Goal: Information Seeking & Learning: Learn about a topic

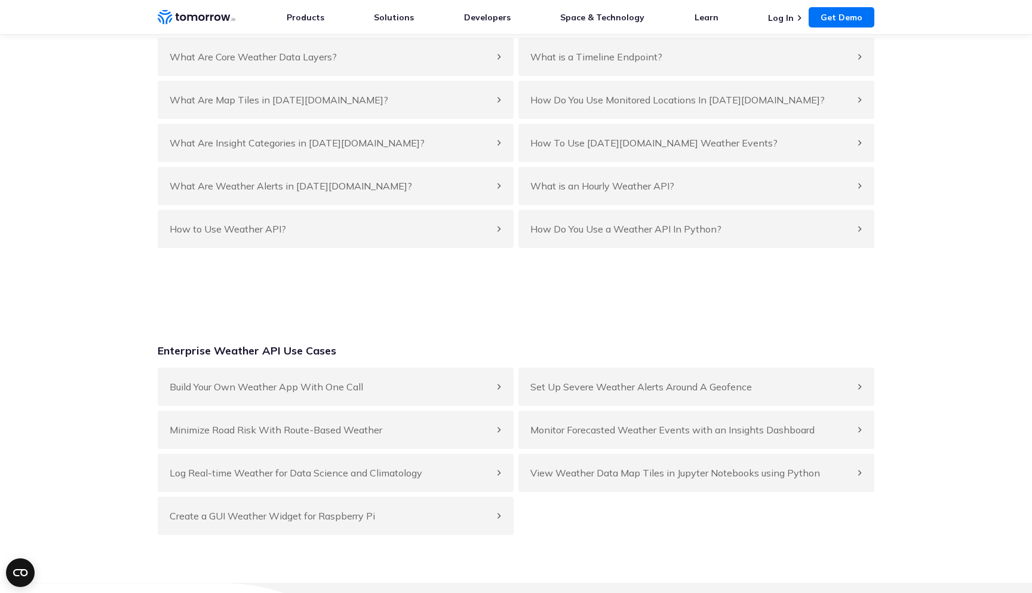
scroll to position [4698, 0]
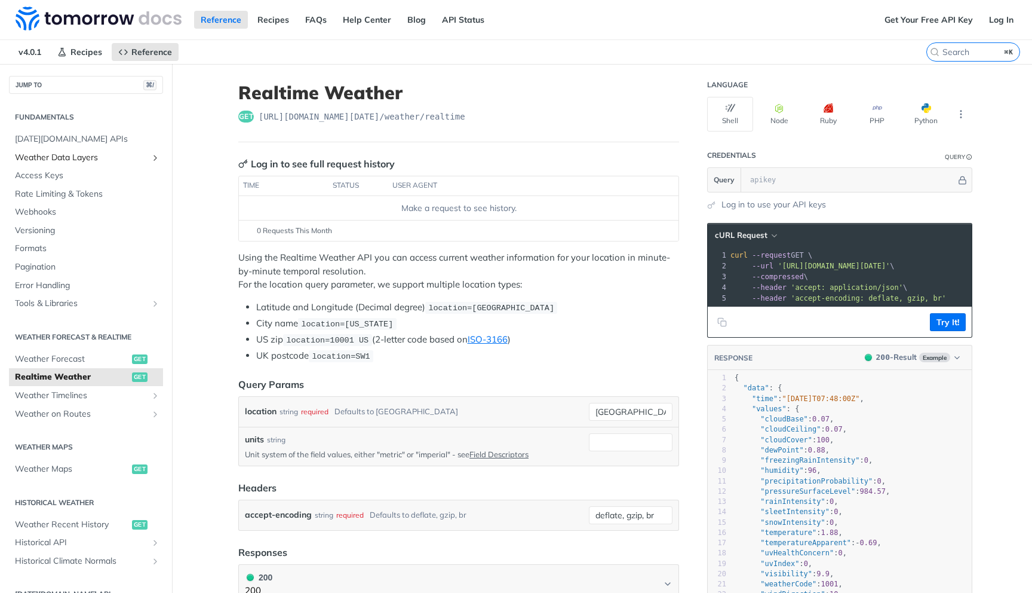
click at [114, 152] on span "Weather Data Layers" at bounding box center [81, 158] width 133 height 12
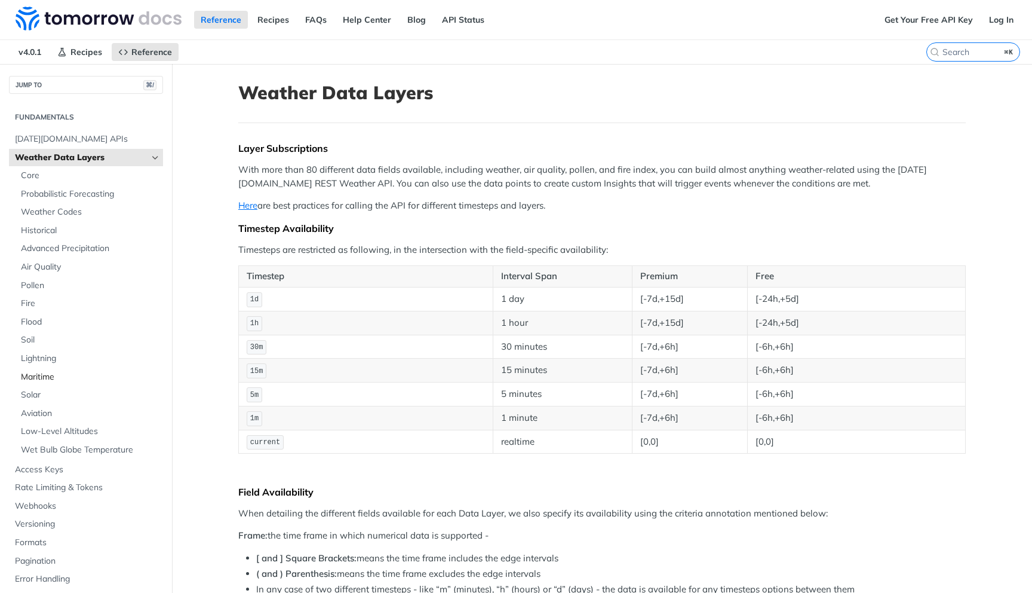
click at [88, 378] on span "Maritime" at bounding box center [90, 377] width 139 height 12
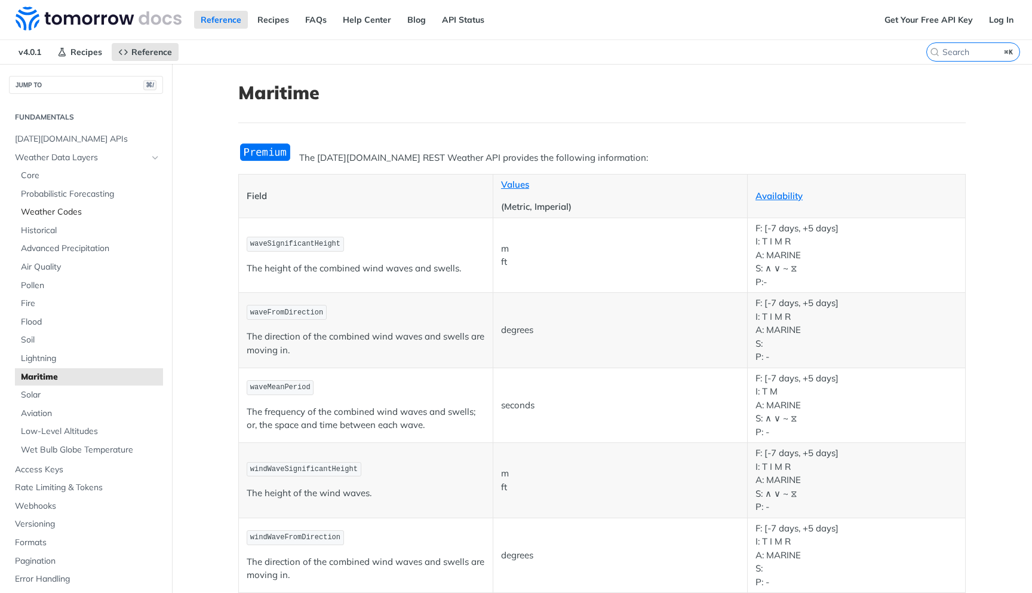
click at [86, 214] on span "Weather Codes" at bounding box center [90, 212] width 139 height 12
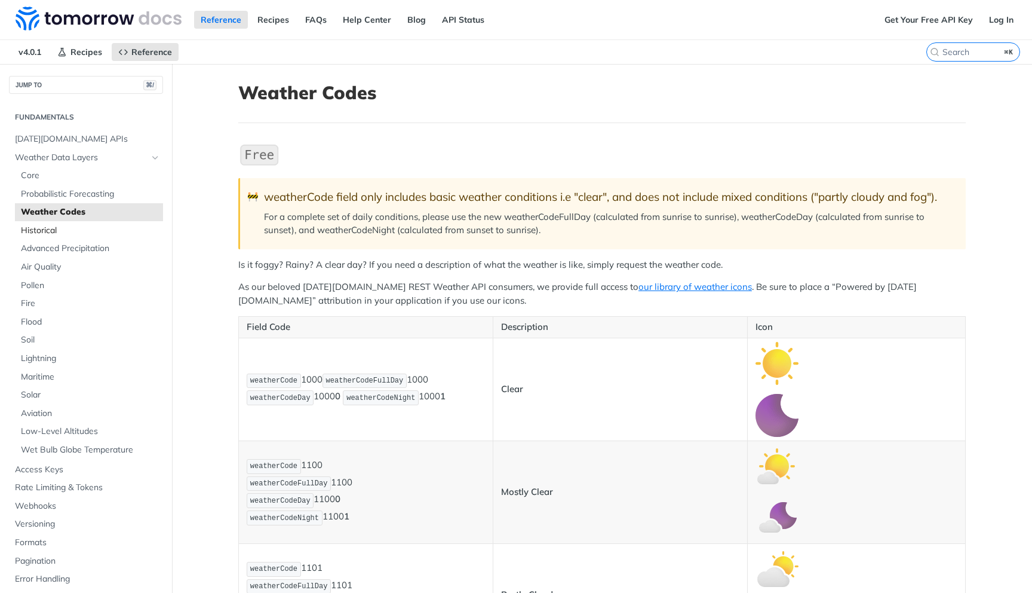
click at [78, 233] on span "Historical" at bounding box center [90, 231] width 139 height 12
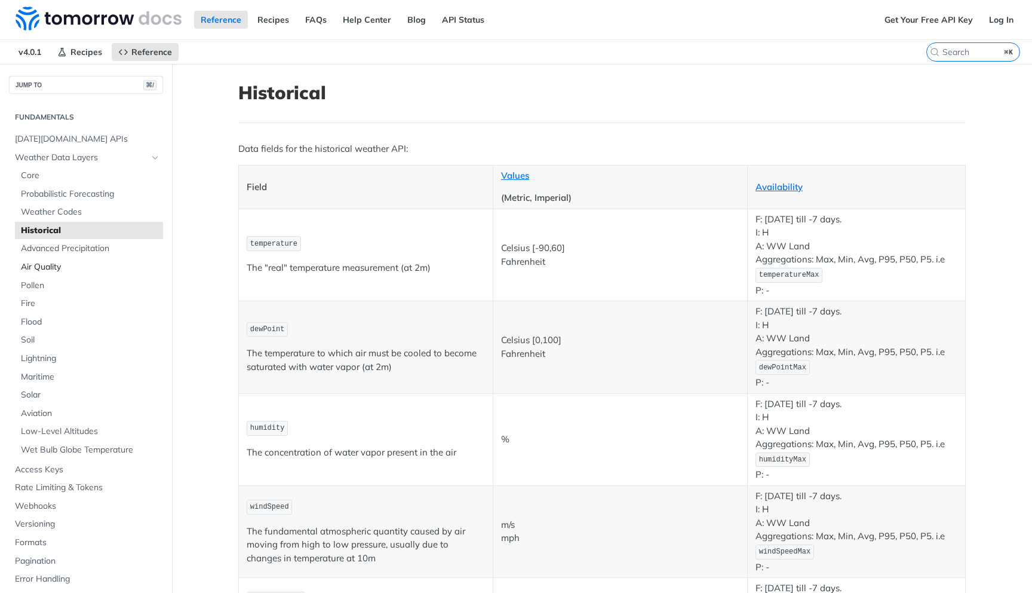
click at [73, 263] on span "Air Quality" at bounding box center [90, 267] width 139 height 12
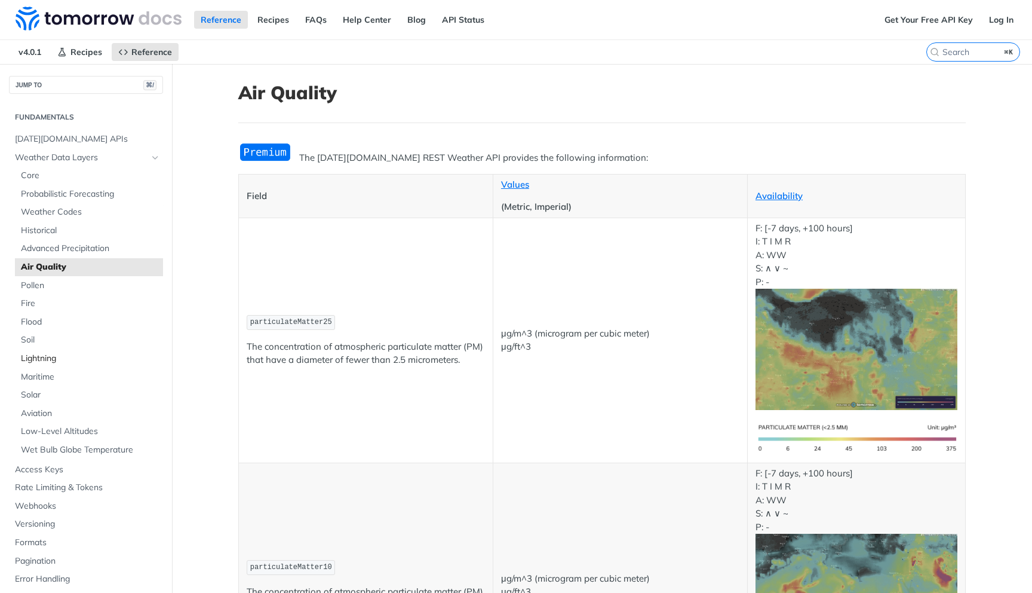
click at [62, 358] on span "Lightning" at bounding box center [90, 359] width 139 height 12
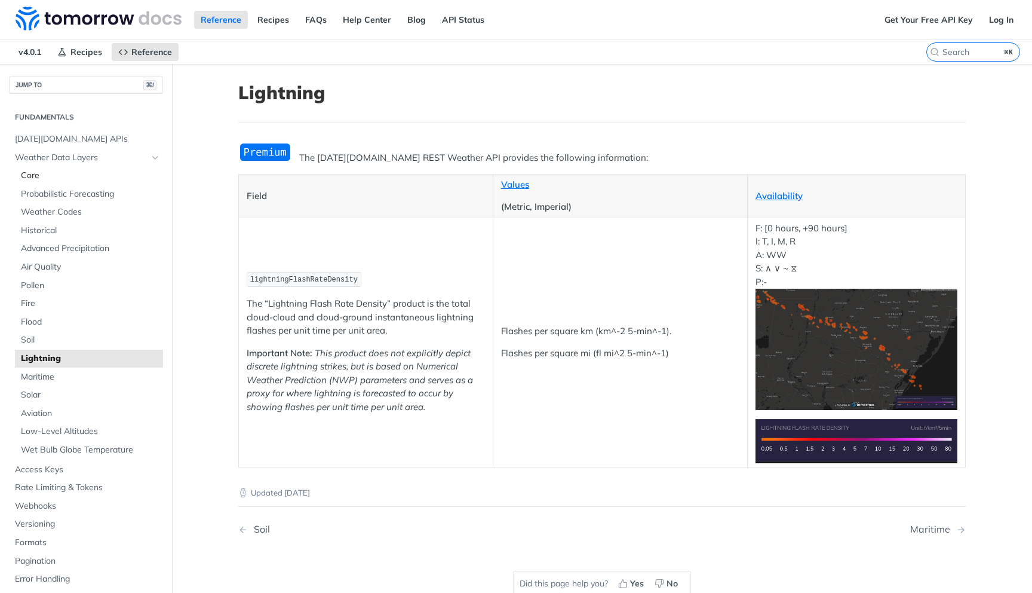
click at [59, 179] on span "Core" at bounding box center [90, 176] width 139 height 12
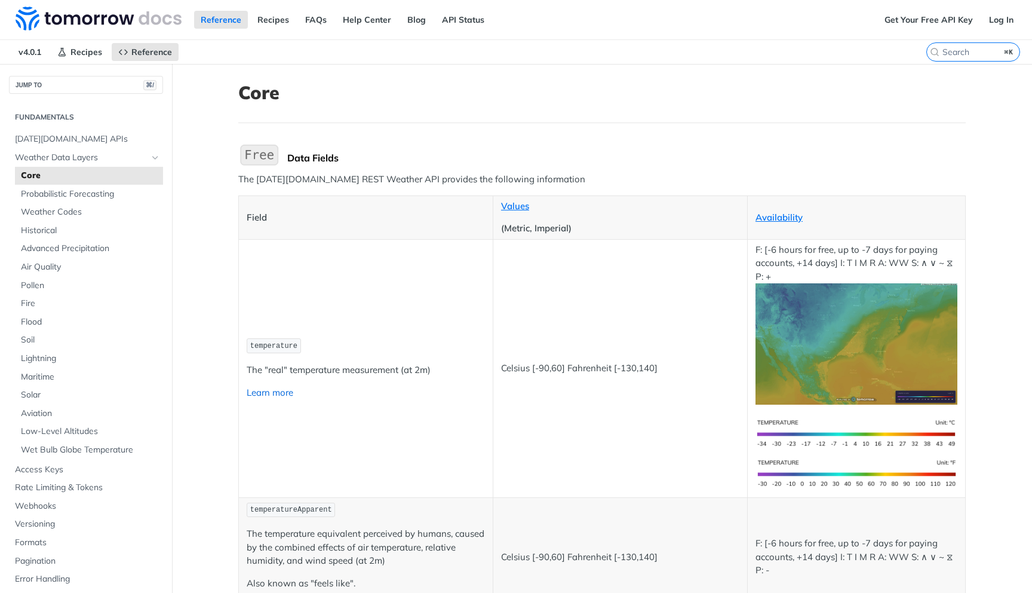
click at [278, 388] on link "Learn more" at bounding box center [270, 392] width 47 height 11
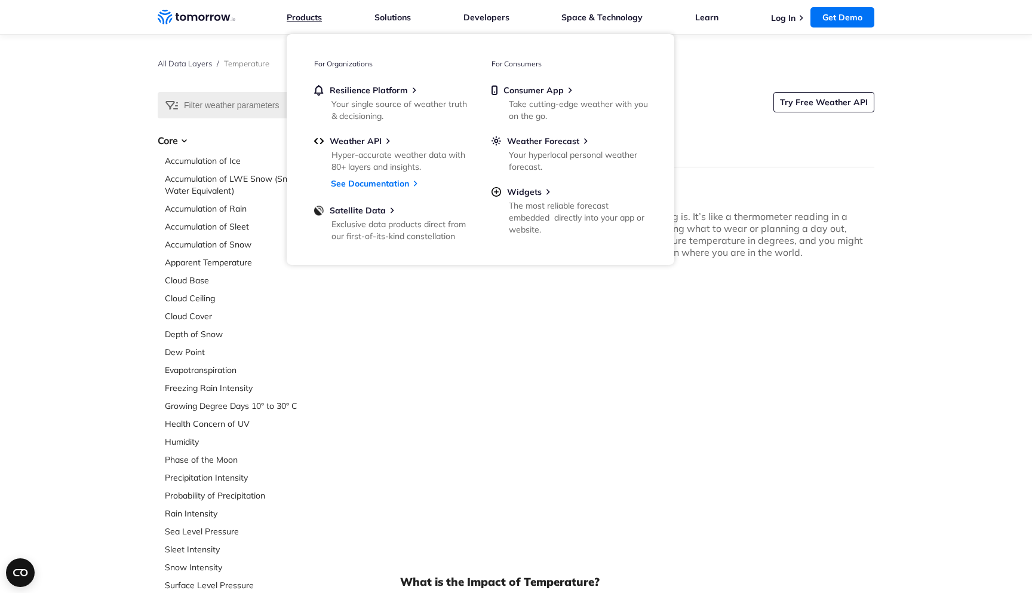
click at [316, 16] on link "Products" at bounding box center [304, 17] width 35 height 11
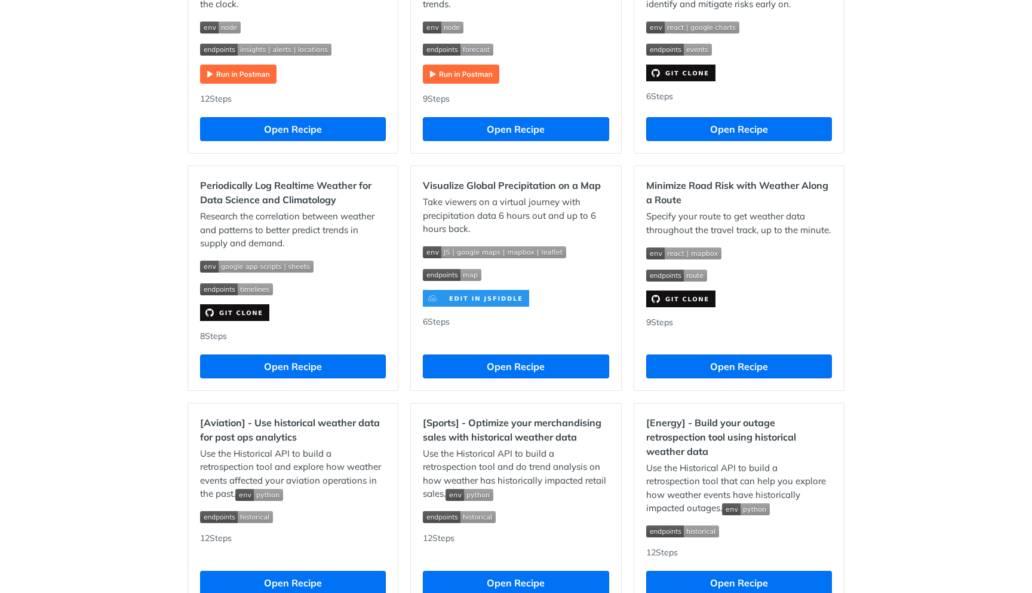
scroll to position [991, 0]
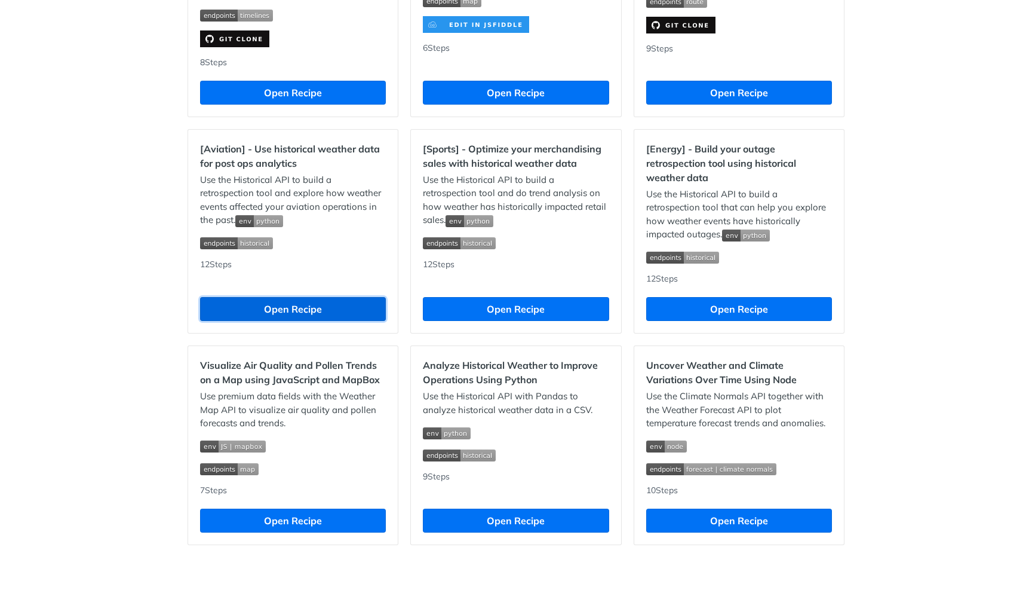
click at [351, 301] on button "Open Recipe" at bounding box center [293, 309] width 186 height 24
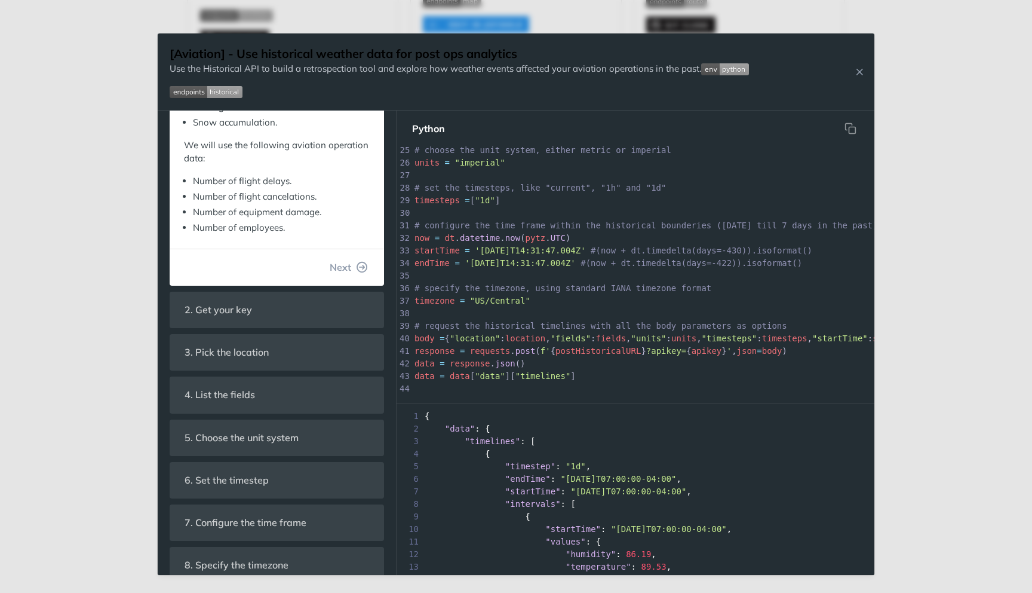
scroll to position [485, 0]
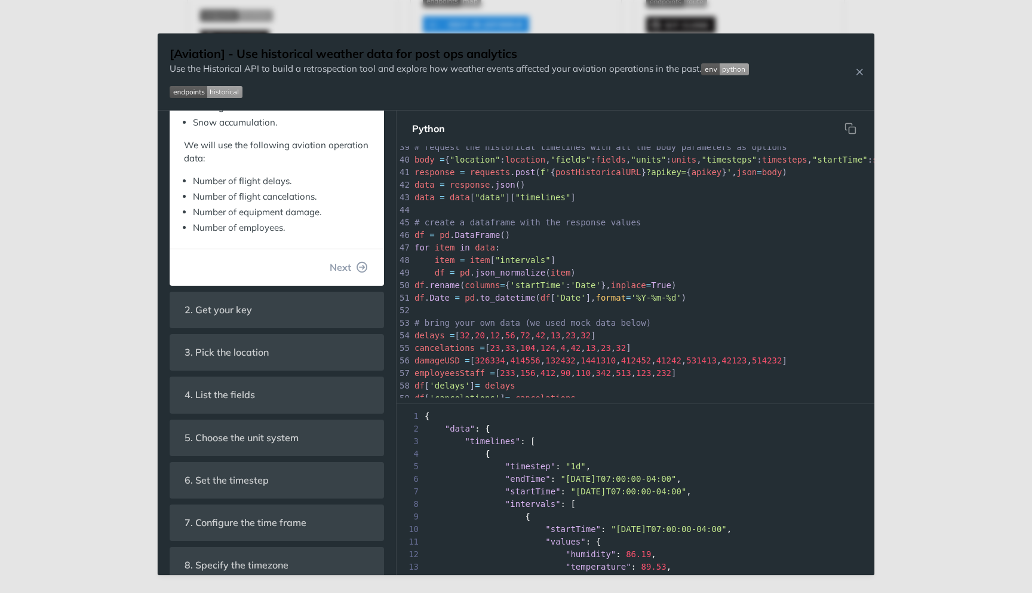
click at [120, 275] on div "[Aviation] - Use historical weather data for post ops analytics Use the Histori…" at bounding box center [516, 296] width 1032 height 593
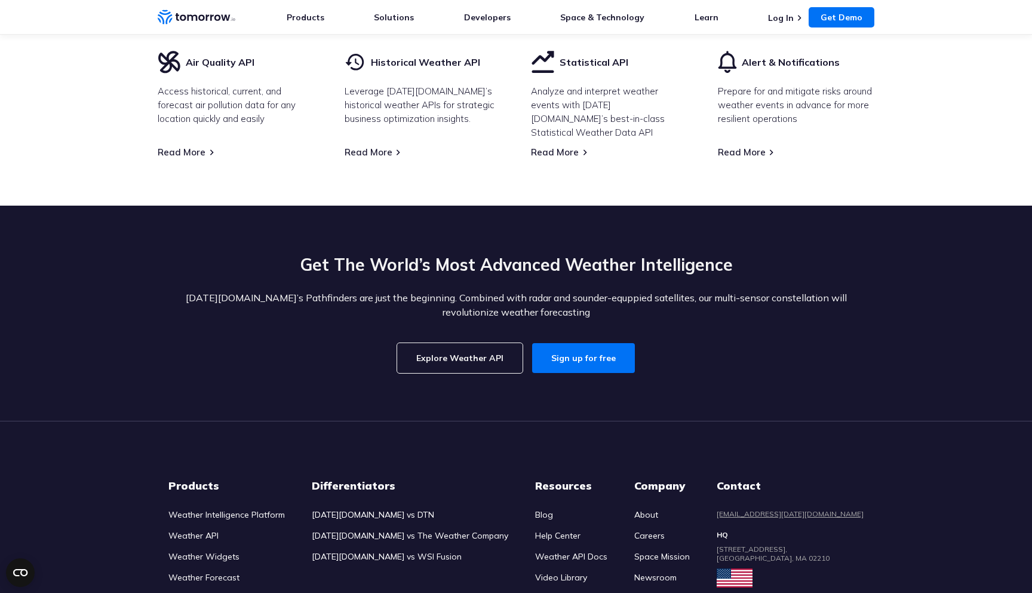
scroll to position [3433, 0]
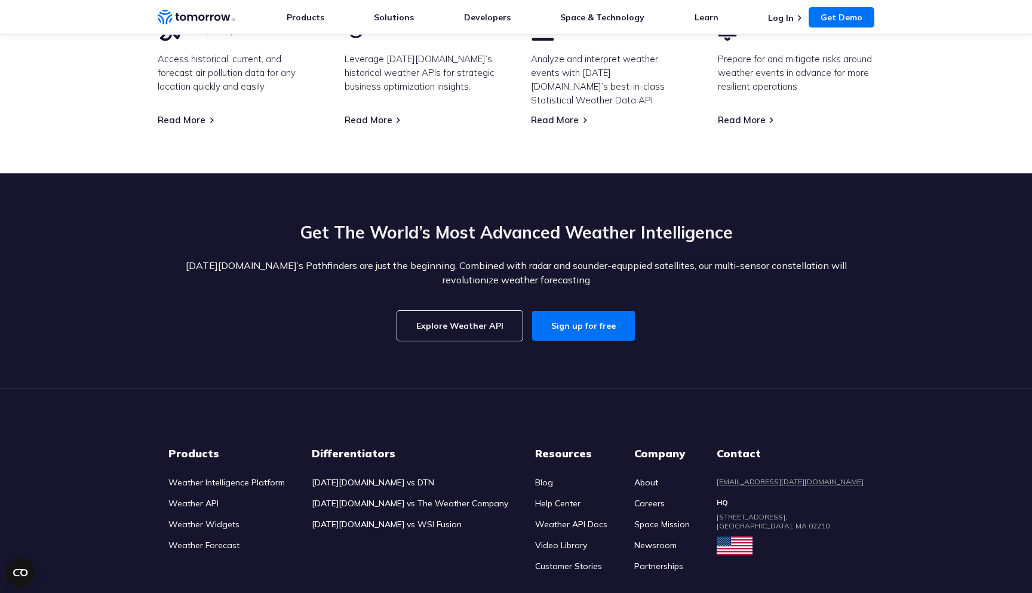
click at [463, 311] on link "Explore Weather API" at bounding box center [459, 326] width 125 height 30
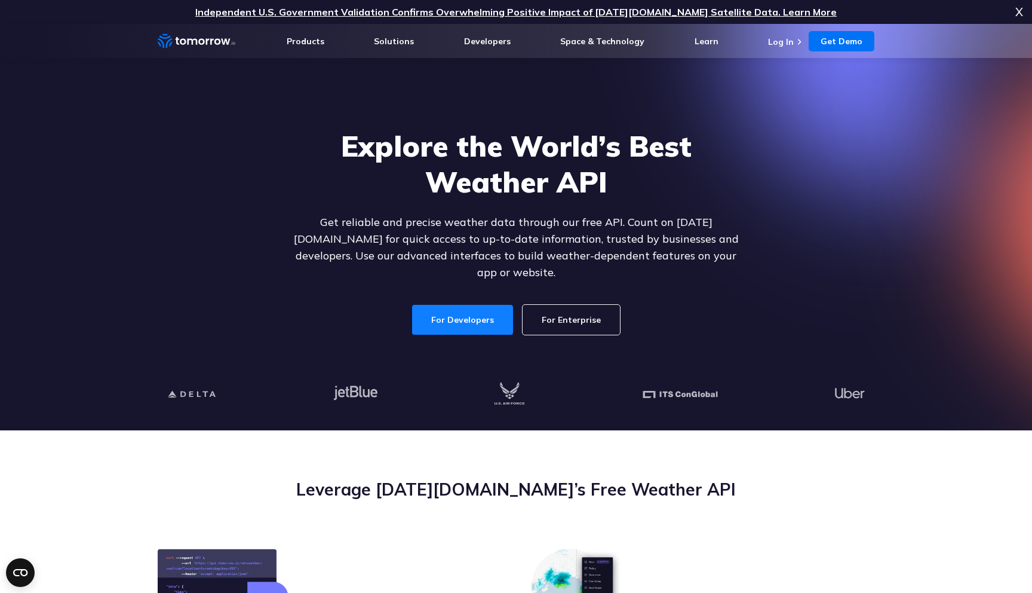
click at [446, 320] on link "For Developers" at bounding box center [462, 320] width 101 height 30
click at [455, 305] on link "For Developers" at bounding box center [462, 320] width 101 height 30
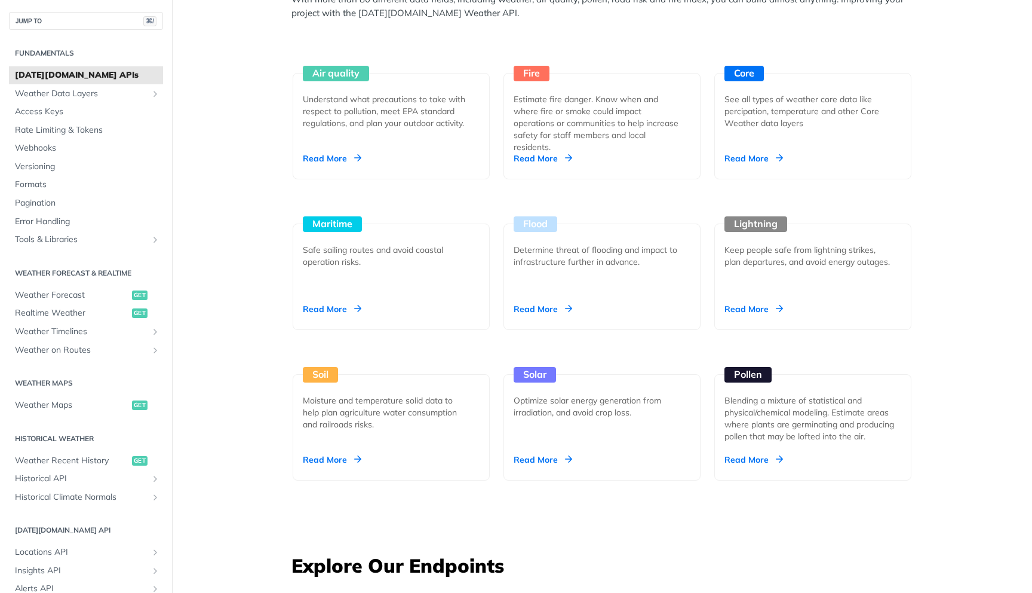
scroll to position [1121, 0]
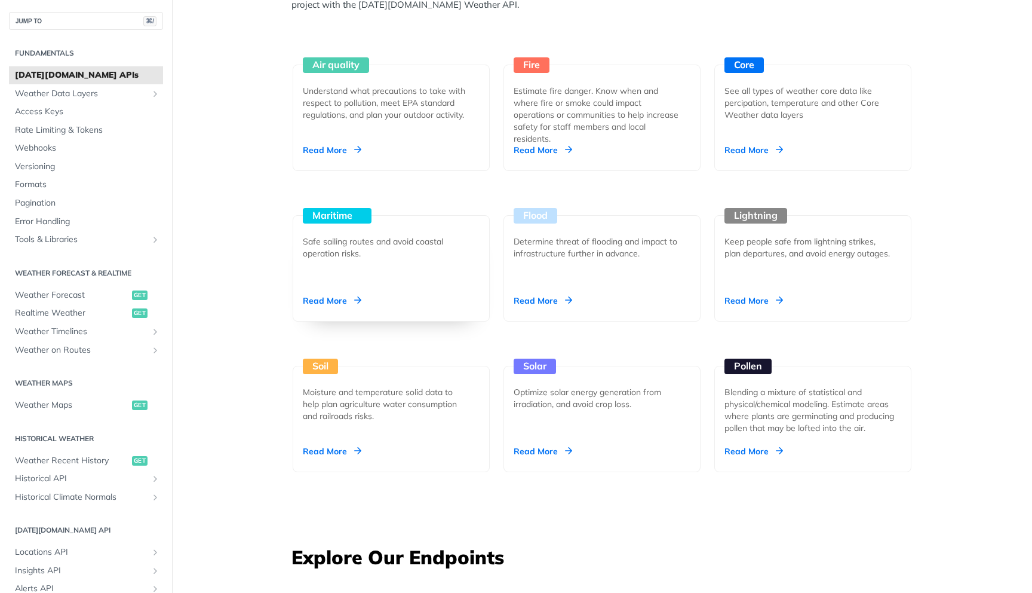
click at [409, 238] on div "Safe sailing routes and avoid coastal operation risks." at bounding box center [386, 247] width 167 height 24
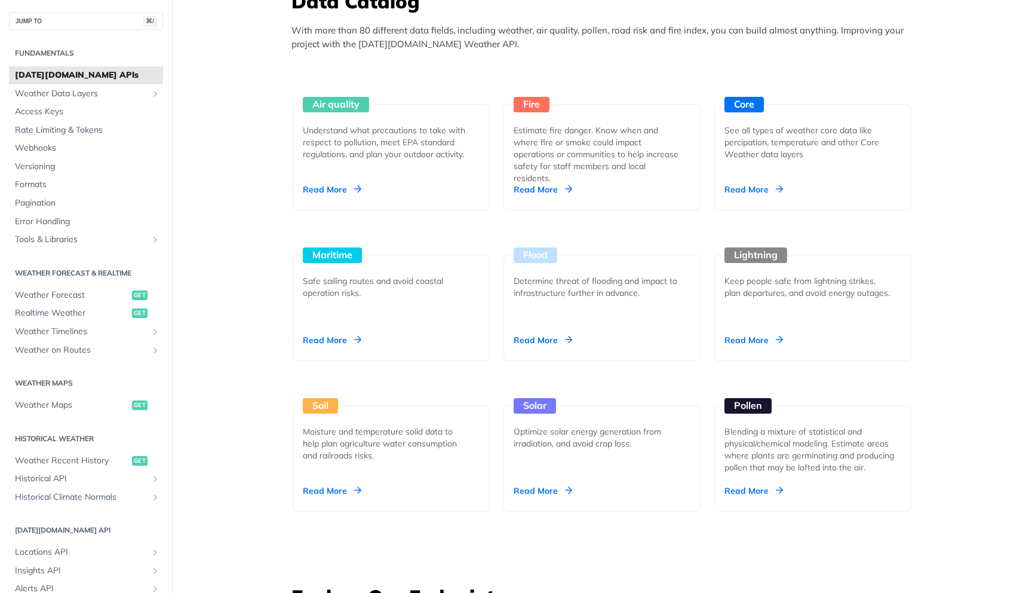
scroll to position [1079, 0]
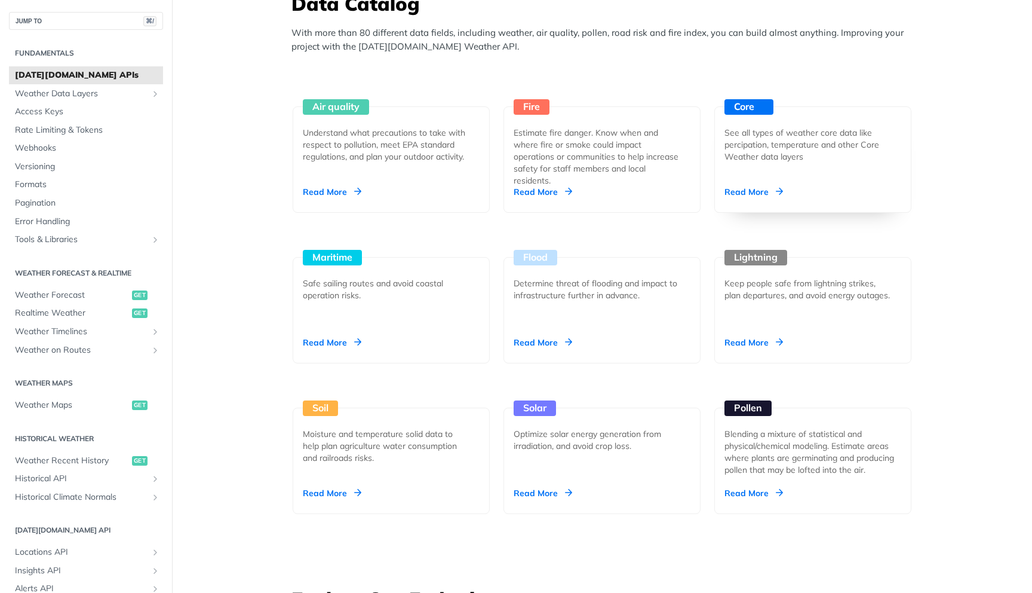
click at [761, 143] on div "See all types of weather core data like percipation, temperature and other Core…" at bounding box center [808, 145] width 167 height 36
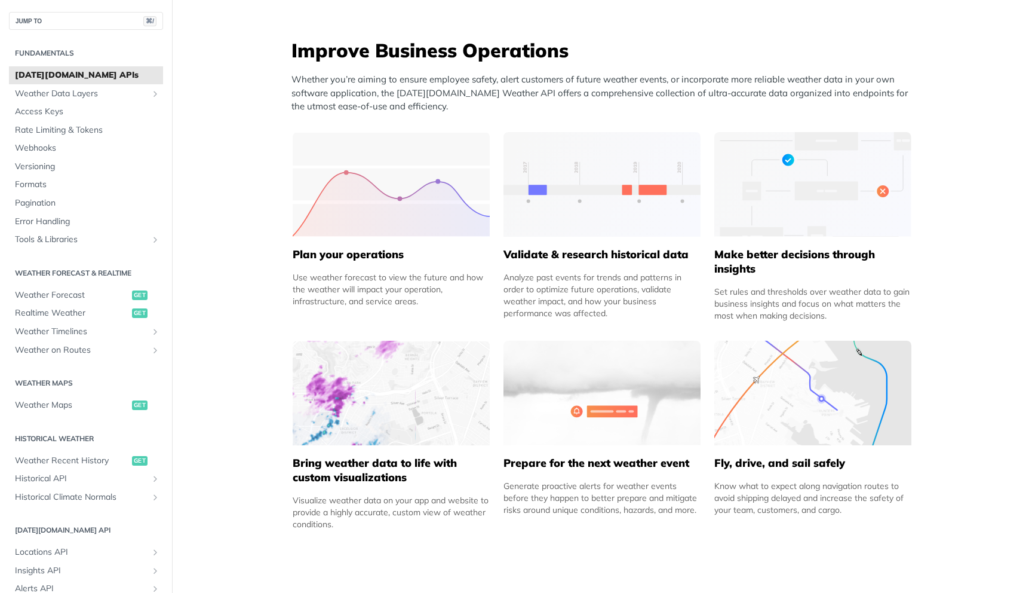
scroll to position [459, 0]
click at [104, 323] on link "Weather Timelines" at bounding box center [86, 332] width 154 height 18
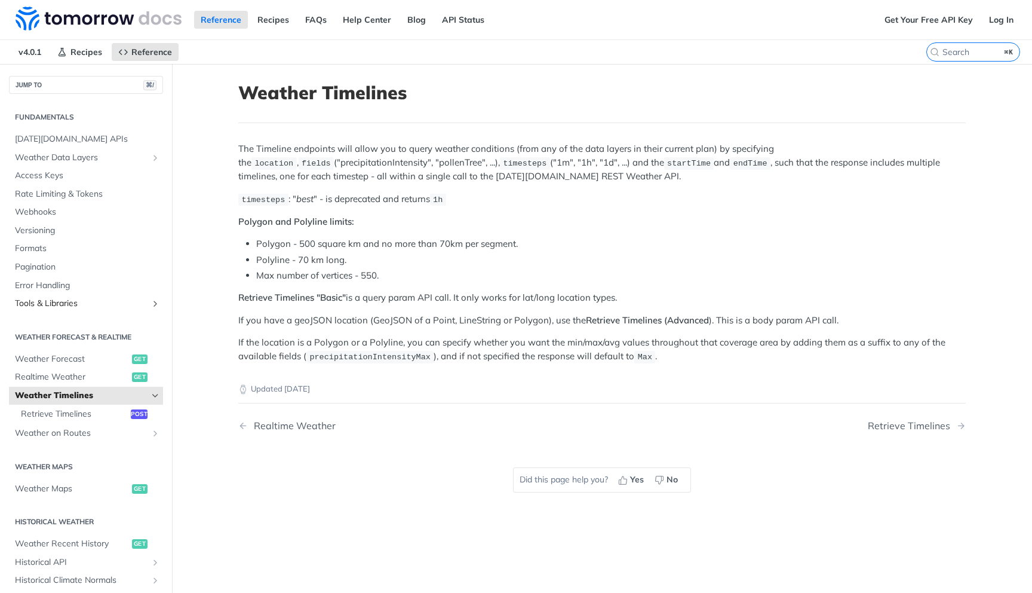
click at [81, 308] on span "Tools & Libraries" at bounding box center [81, 304] width 133 height 12
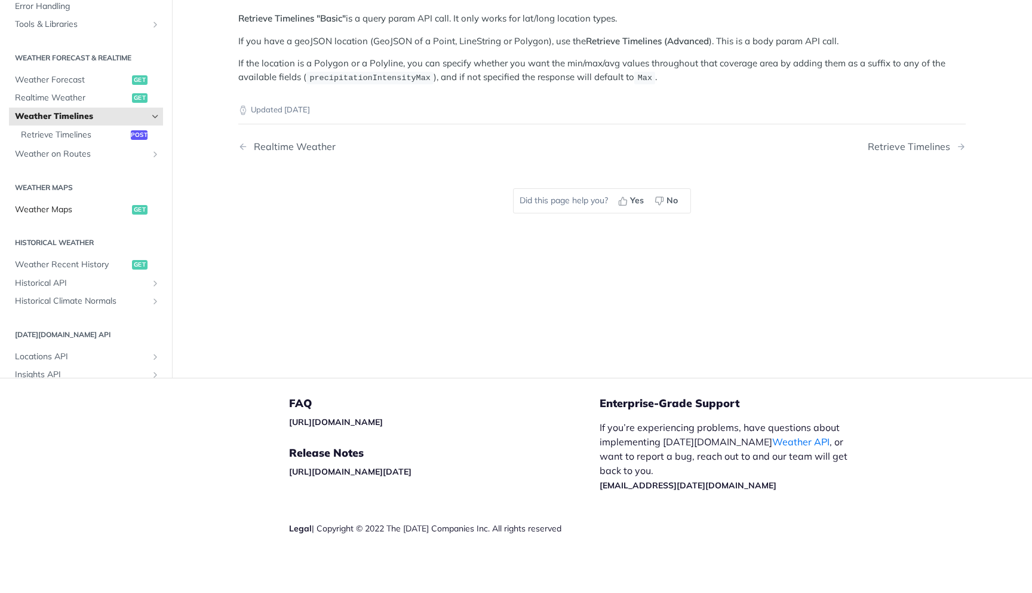
click at [93, 215] on link "Weather Maps get" at bounding box center [86, 210] width 154 height 18
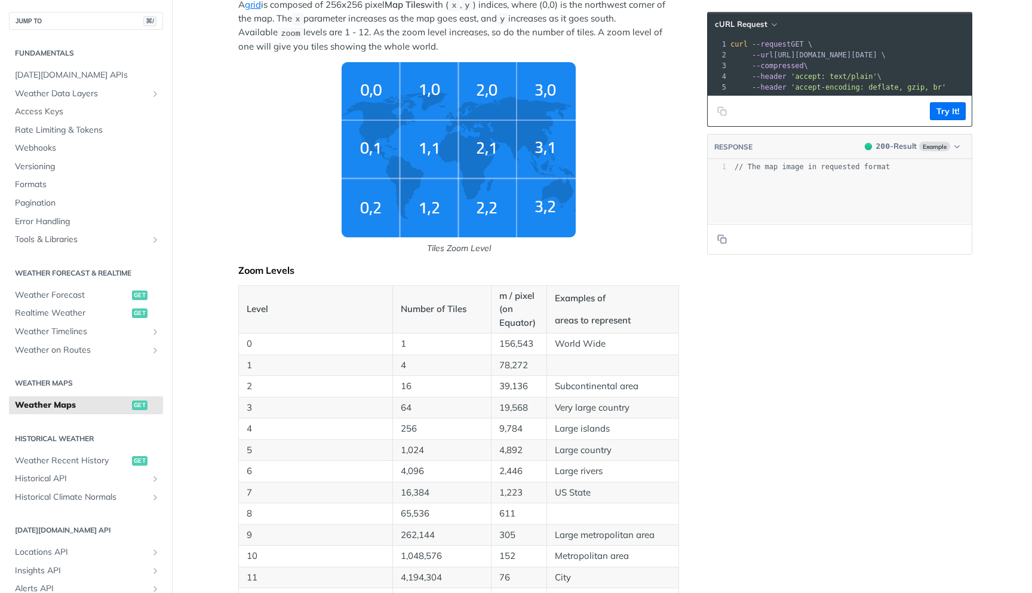
scroll to position [180, 0]
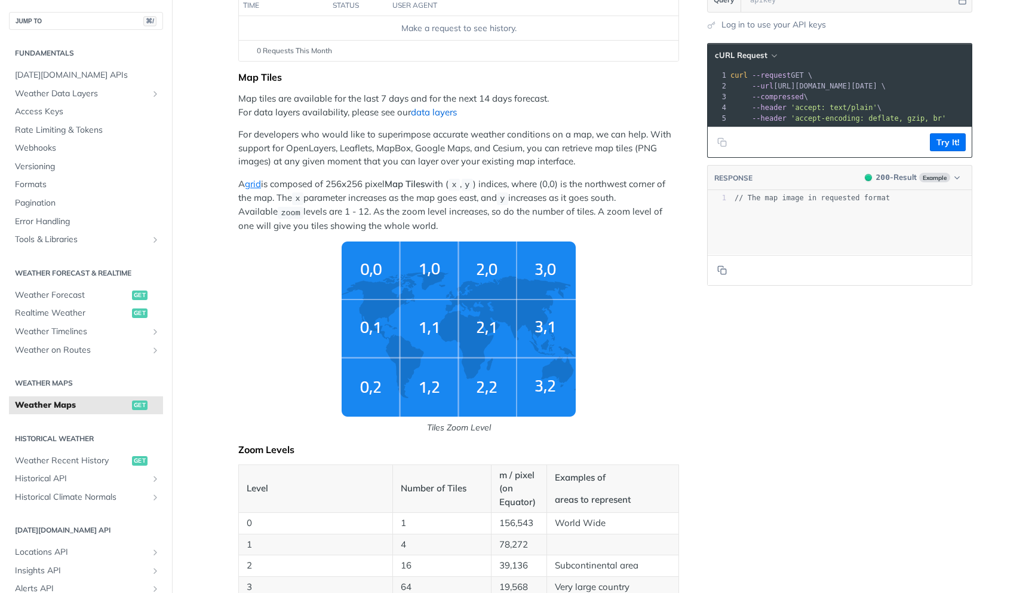
click at [423, 109] on link "data layers" at bounding box center [434, 111] width 46 height 11
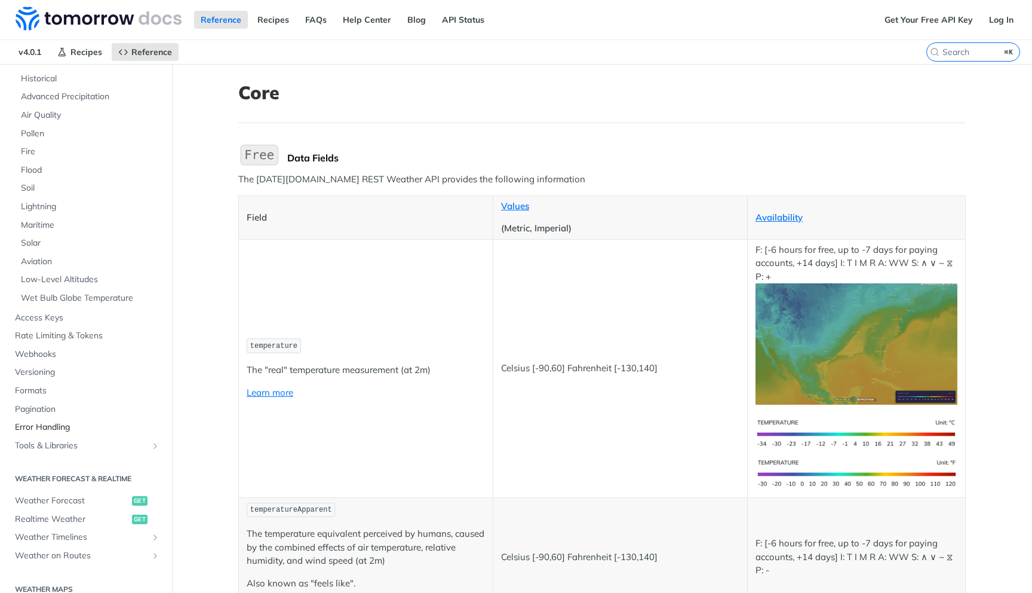
scroll to position [143, 0]
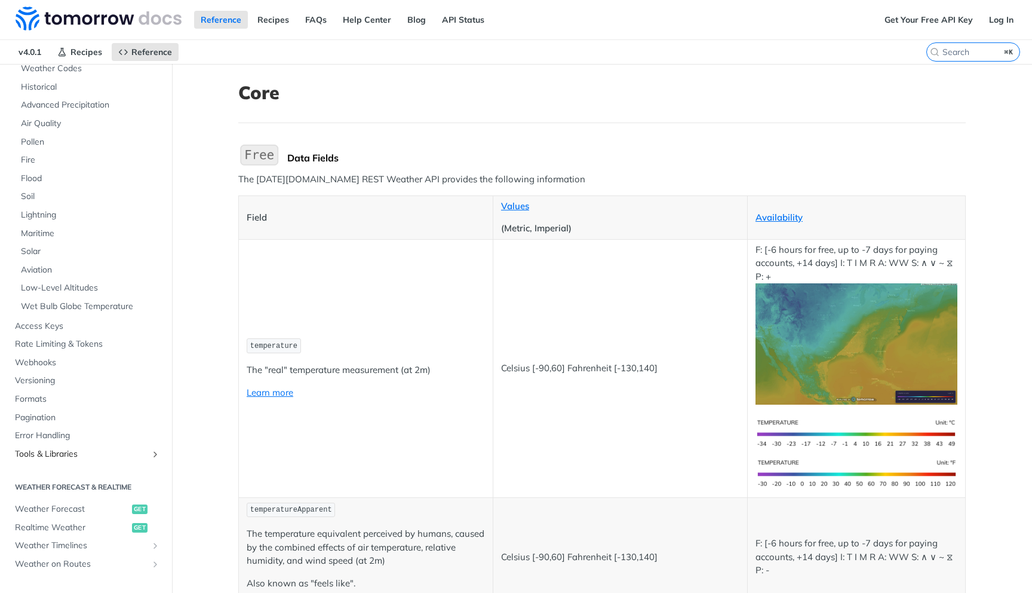
click at [72, 454] on span "Tools & Libraries" at bounding box center [81, 454] width 133 height 12
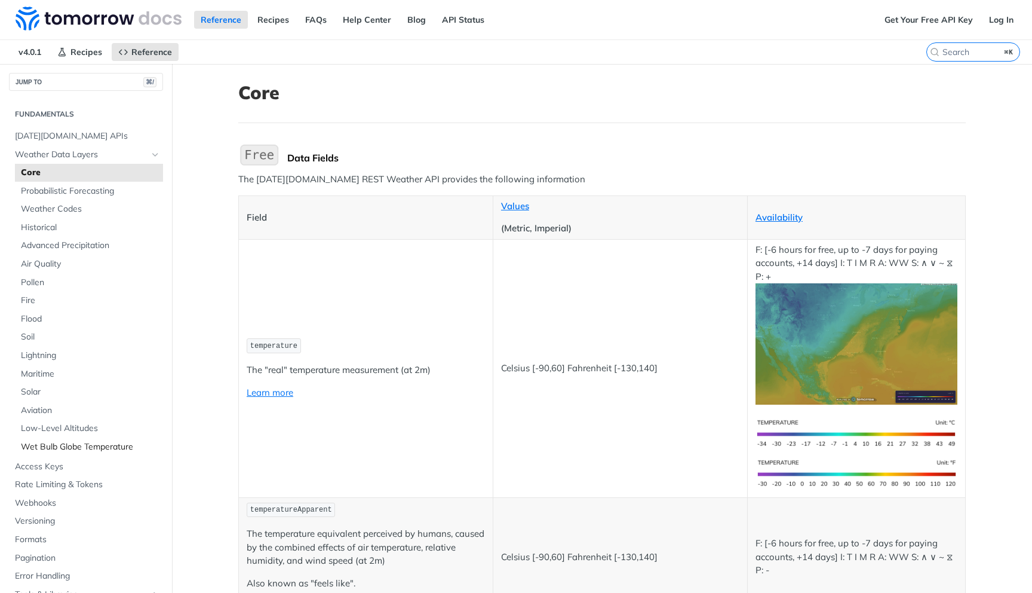
scroll to position [0, 0]
click at [56, 383] on link "Maritime" at bounding box center [89, 377] width 148 height 18
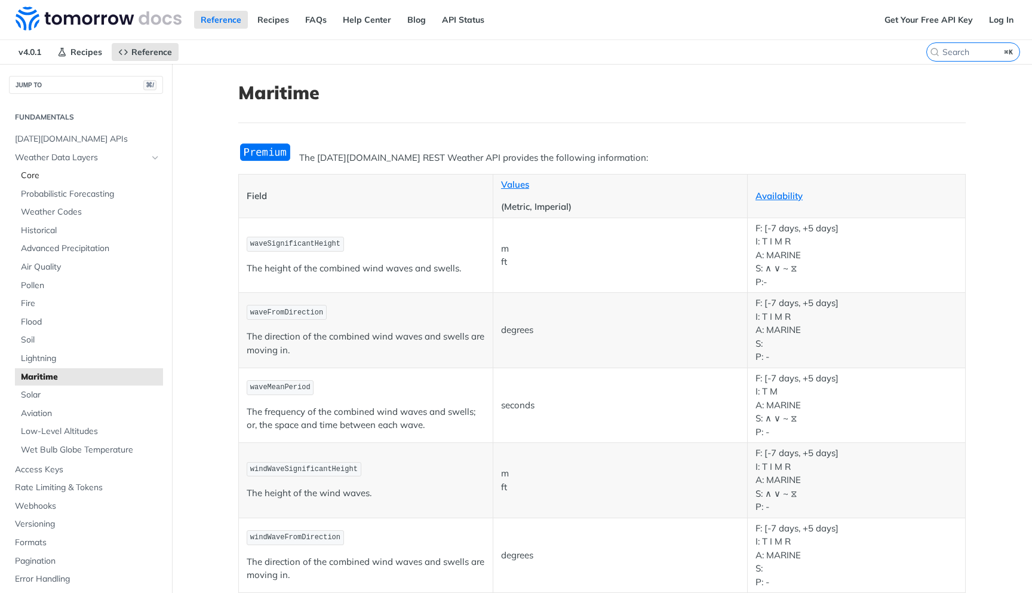
click at [87, 174] on span "Core" at bounding box center [90, 176] width 139 height 12
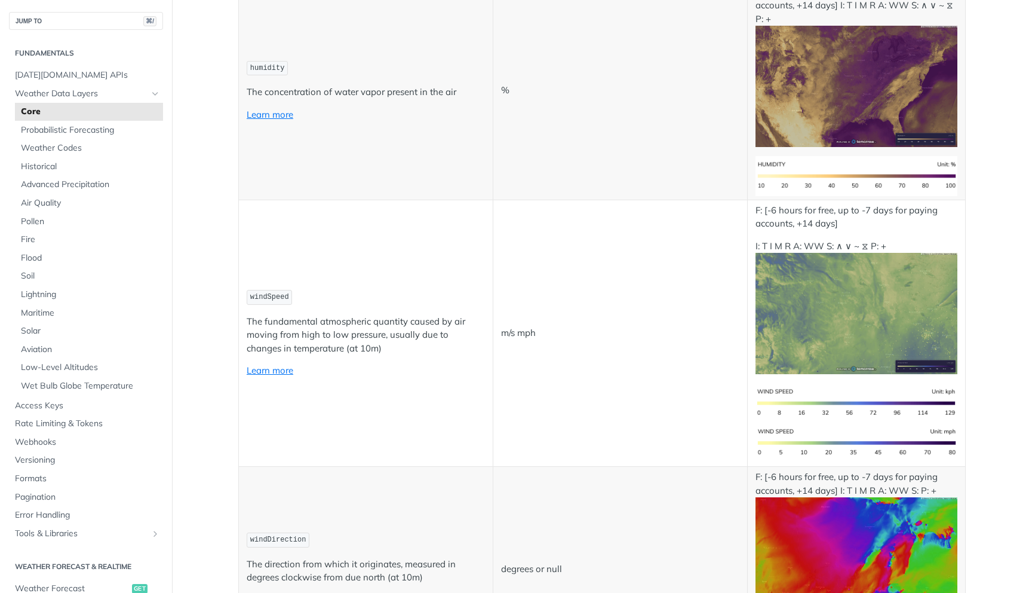
scroll to position [989, 0]
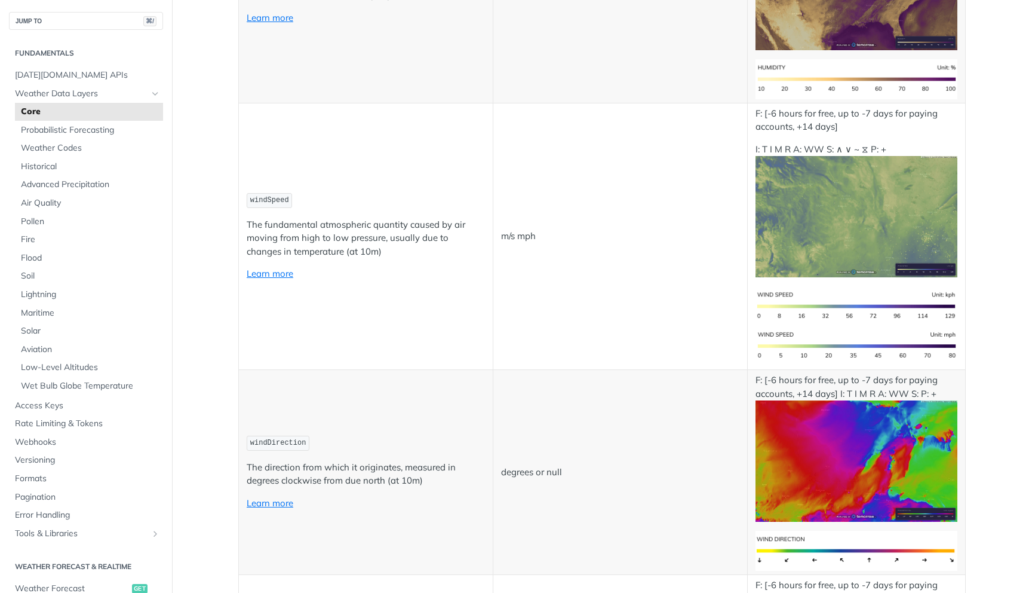
click at [847, 232] on img "Expand image" at bounding box center [857, 216] width 202 height 121
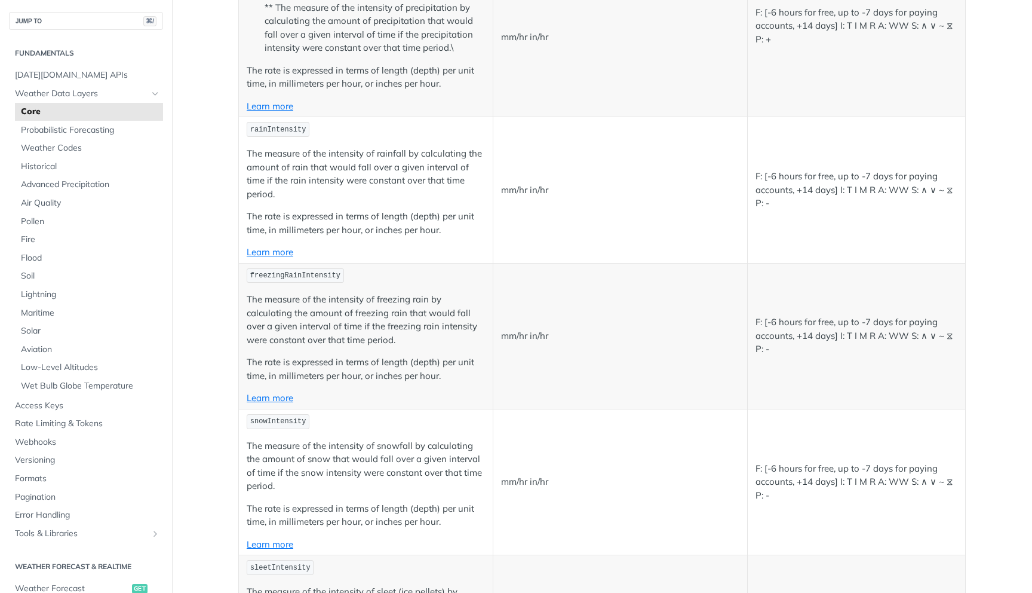
scroll to position [2388, 0]
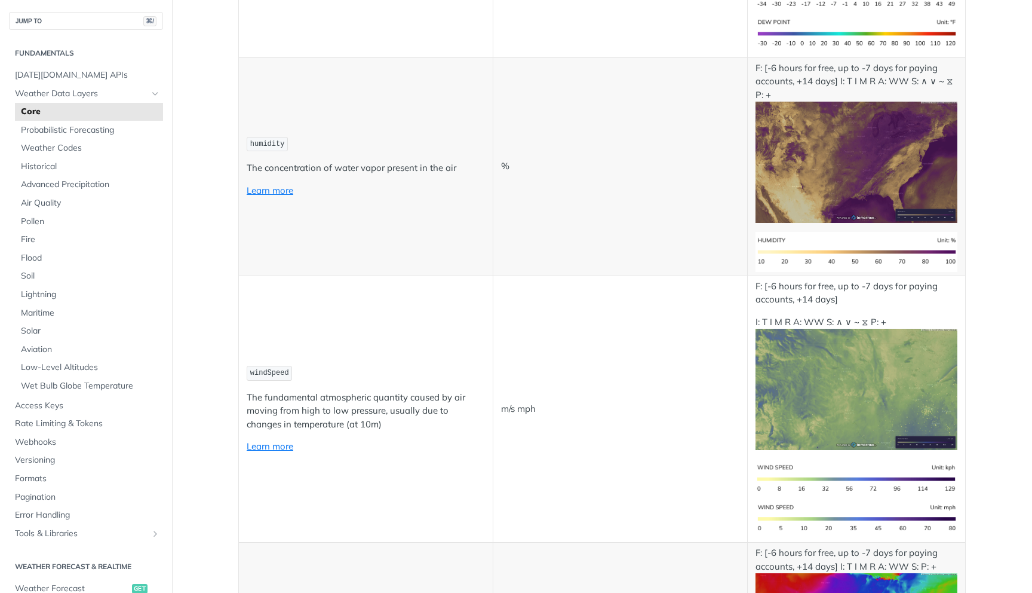
scroll to position [998, 0]
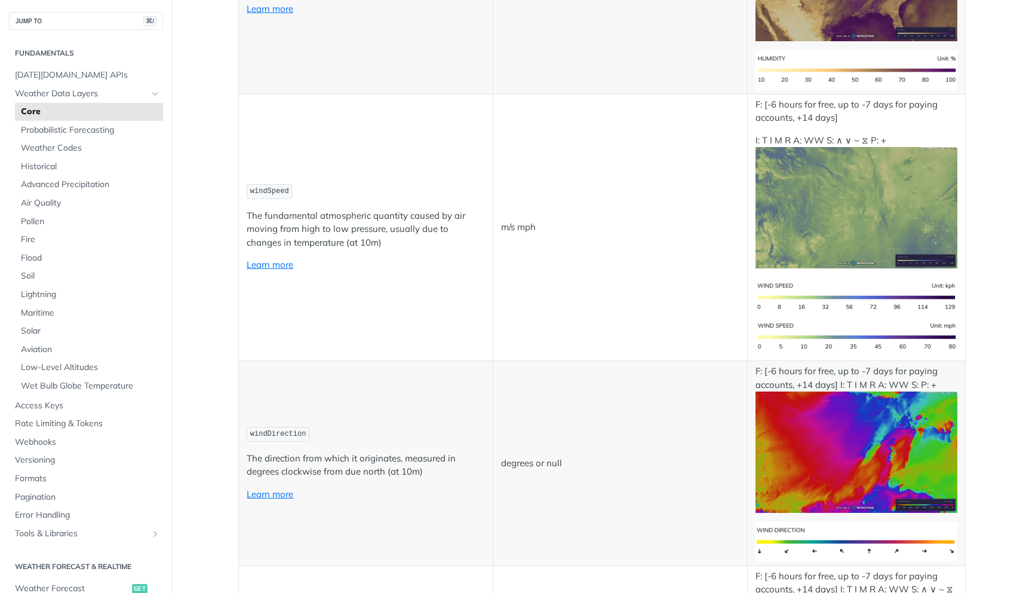
click at [816, 222] on img "Expand image" at bounding box center [857, 207] width 202 height 121
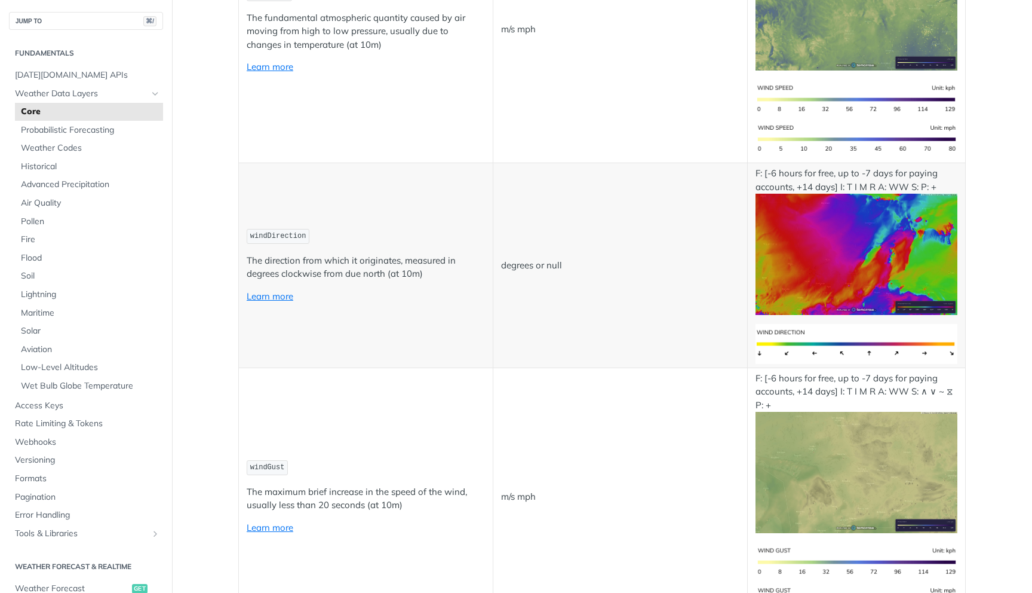
scroll to position [1264, 0]
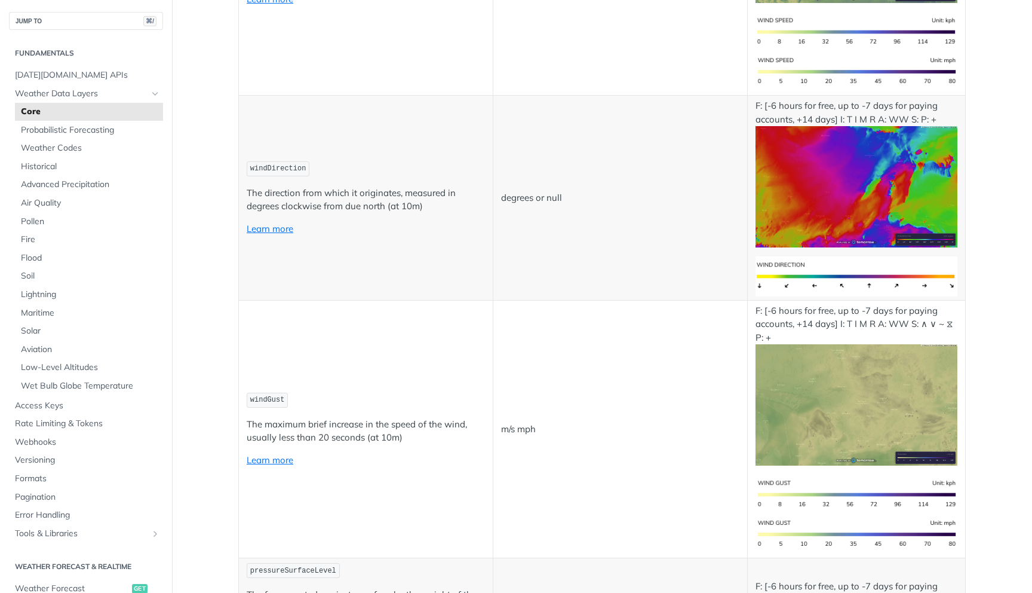
click at [811, 396] on img "Expand image" at bounding box center [857, 404] width 202 height 121
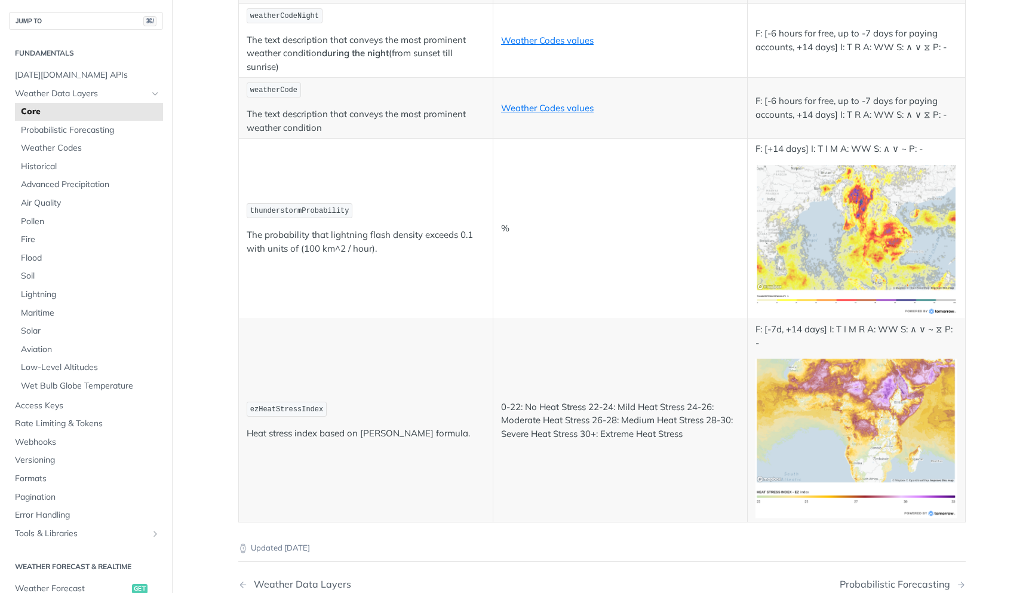
scroll to position [6038, 0]
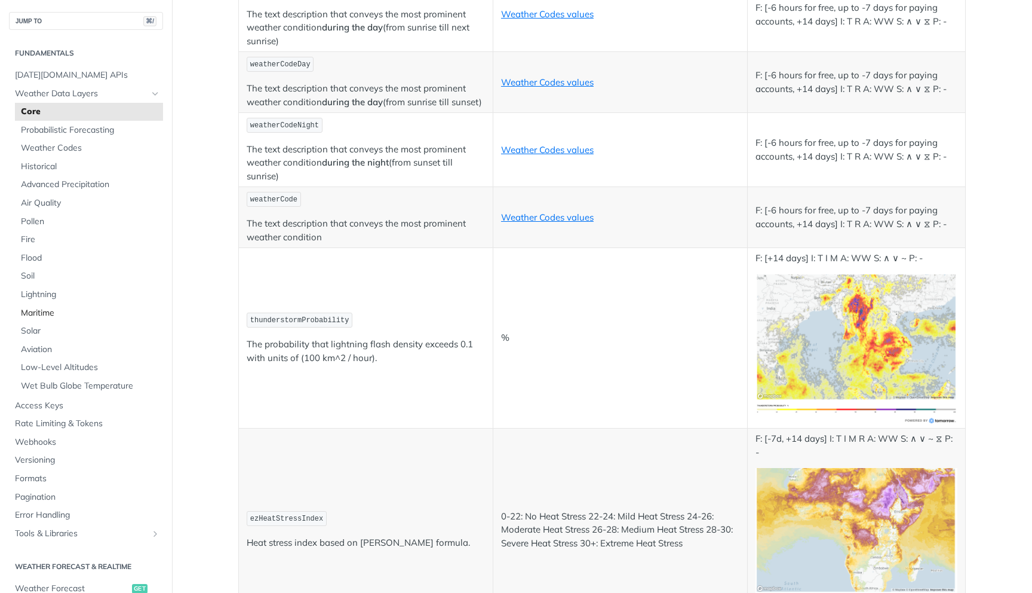
click at [47, 312] on span "Maritime" at bounding box center [90, 313] width 139 height 12
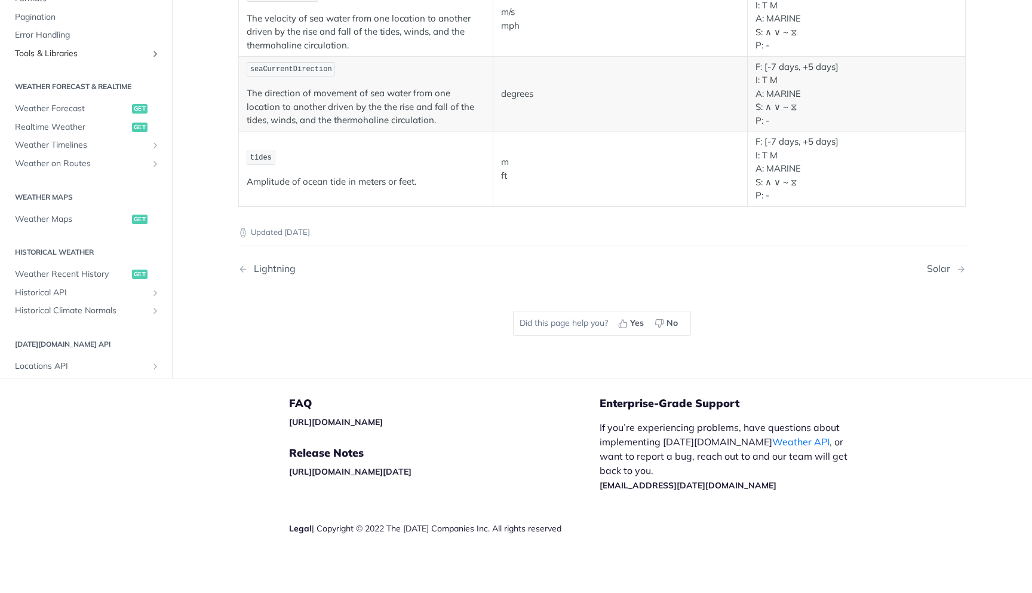
scroll to position [263, 0]
click at [87, 170] on link "Weather on Routes" at bounding box center [86, 165] width 154 height 18
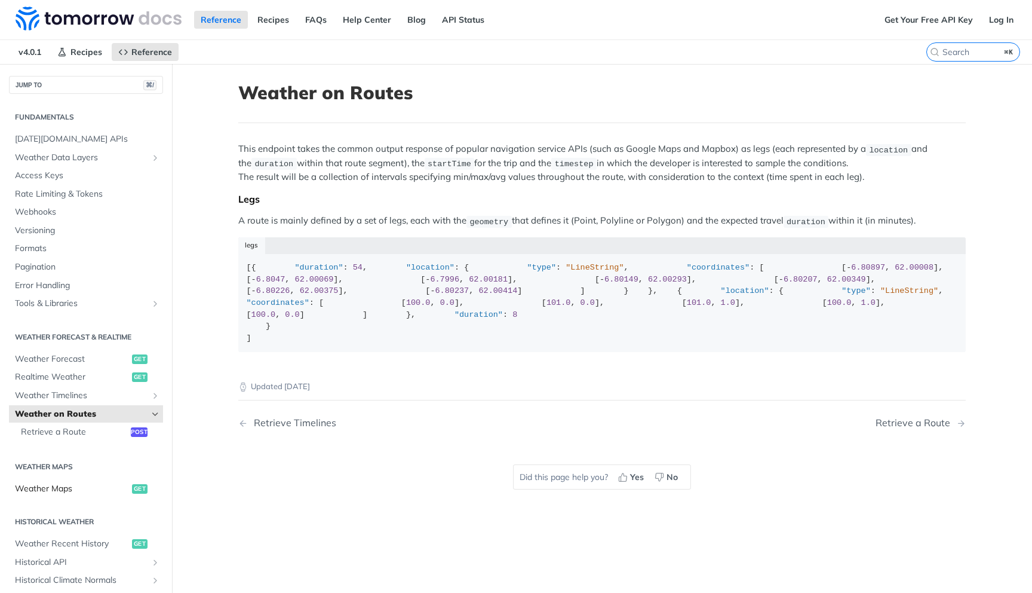
click at [119, 490] on span "Weather Maps" at bounding box center [72, 489] width 114 height 12
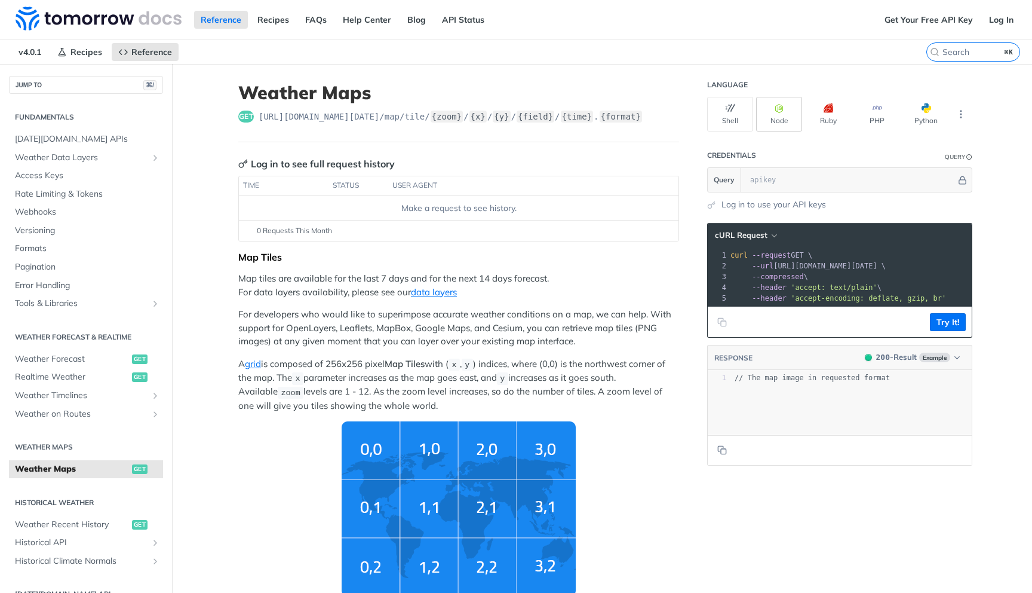
click at [782, 114] on button "Node" at bounding box center [779, 114] width 46 height 35
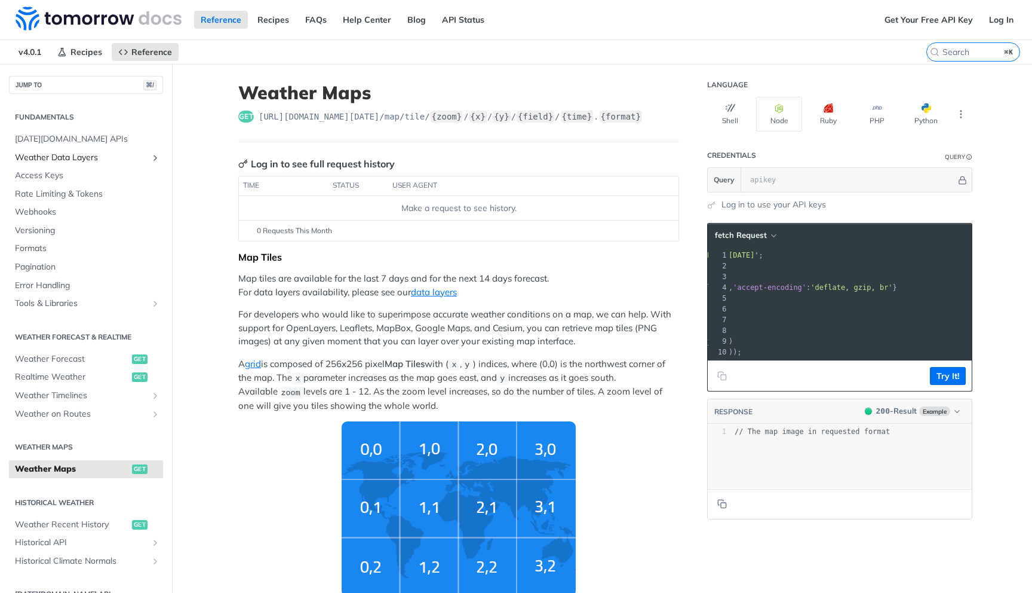
click at [72, 164] on link "Weather Data Layers" at bounding box center [86, 158] width 154 height 18
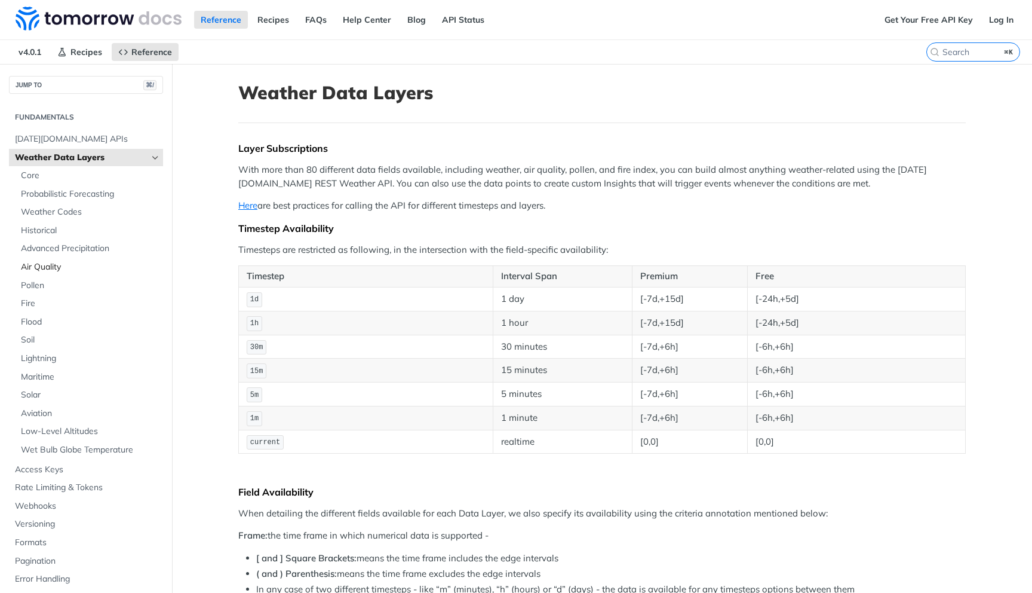
click at [90, 269] on span "Air Quality" at bounding box center [90, 267] width 139 height 12
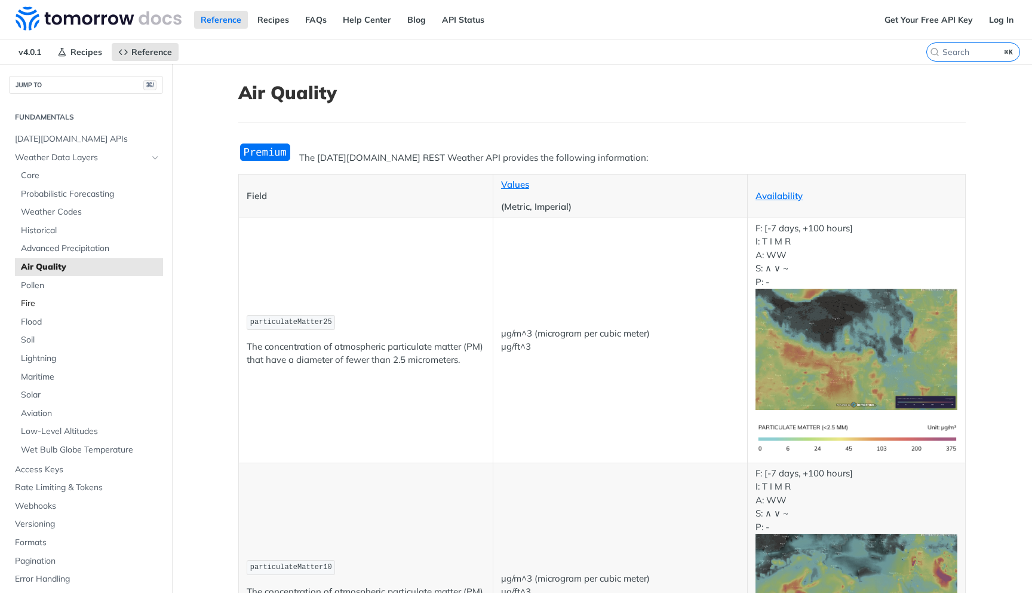
click at [91, 300] on span "Fire" at bounding box center [90, 304] width 139 height 12
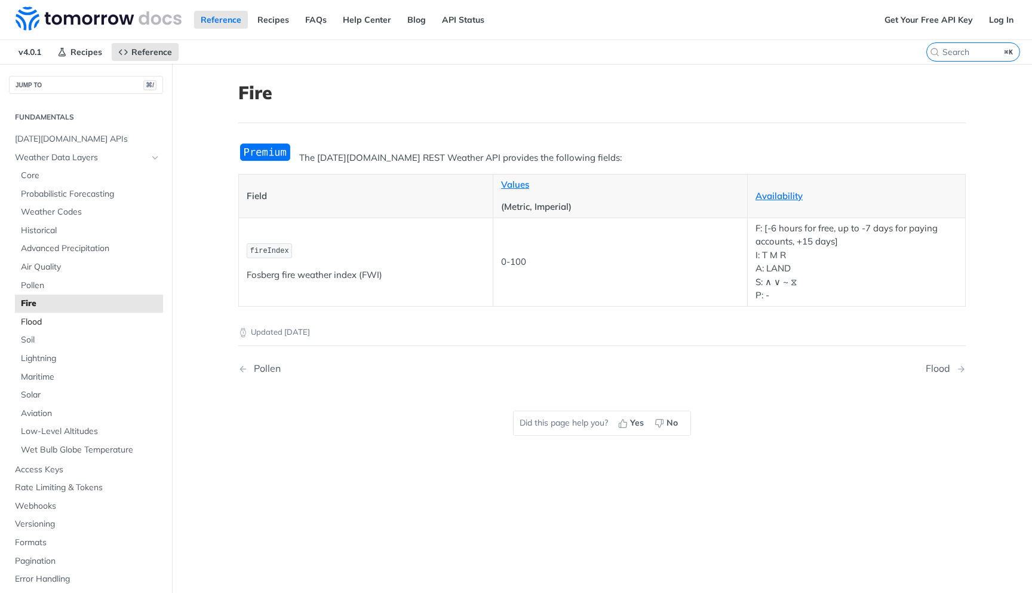
click at [94, 323] on span "Flood" at bounding box center [90, 322] width 139 height 12
